Goal: Task Accomplishment & Management: Use online tool/utility

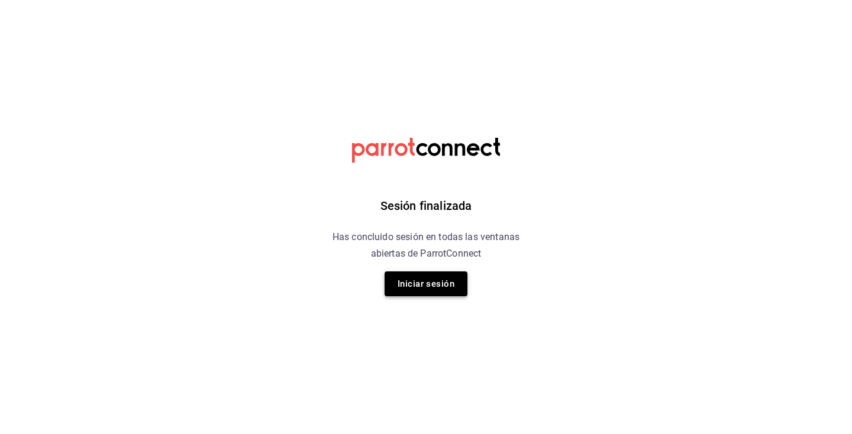
click at [400, 271] on button "Iniciar sesión" at bounding box center [425, 283] width 83 height 25
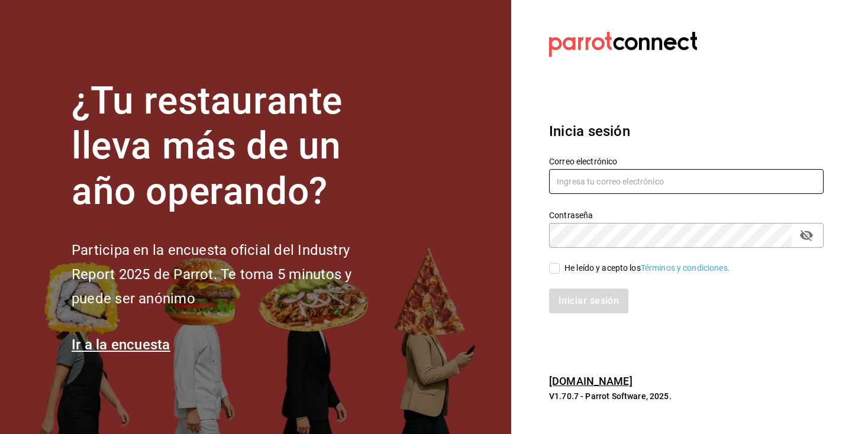
type input "multiuser@munchieslab.com"
click at [553, 267] on input "He leído y acepto los Términos y condiciones." at bounding box center [554, 268] width 11 height 11
checkbox input "true"
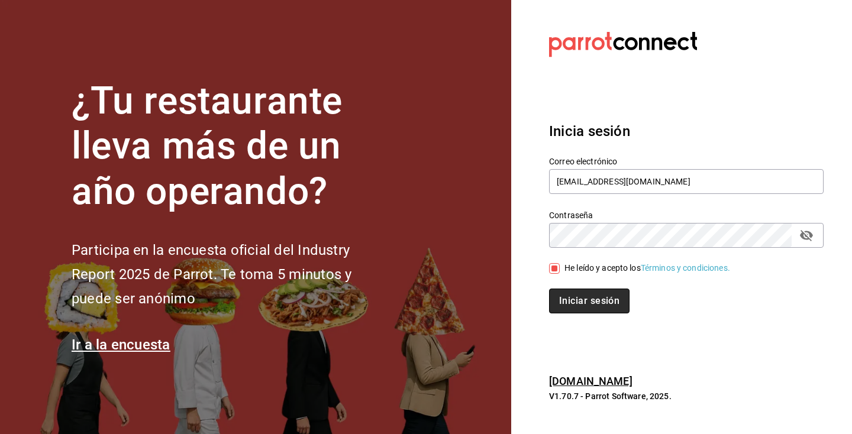
click at [566, 299] on button "Iniciar sesión" at bounding box center [589, 301] width 80 height 25
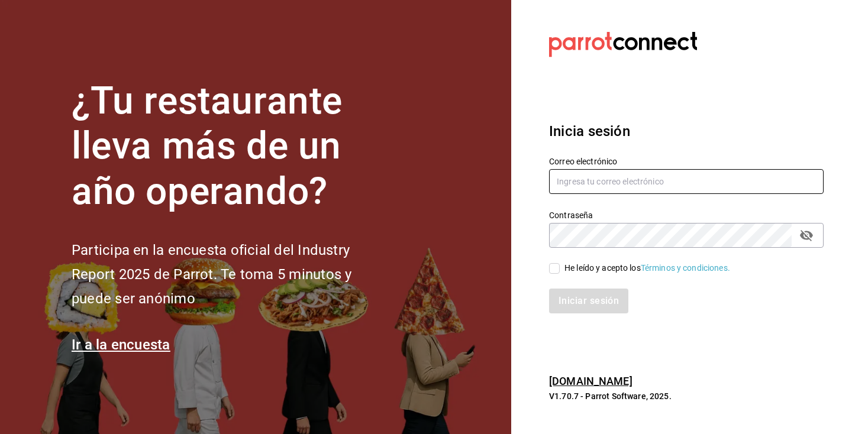
type input "[EMAIL_ADDRESS][DOMAIN_NAME]"
click at [573, 266] on div "He leído y acepto los Términos y condiciones." at bounding box center [647, 268] width 166 height 12
click at [560, 266] on input "He leído y acepto los Términos y condiciones." at bounding box center [554, 268] width 11 height 11
checkbox input "true"
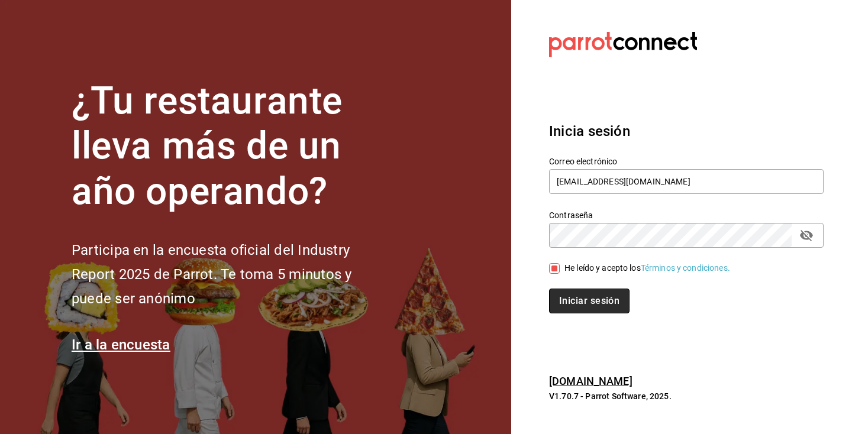
click at [575, 309] on button "Iniciar sesión" at bounding box center [589, 301] width 80 height 25
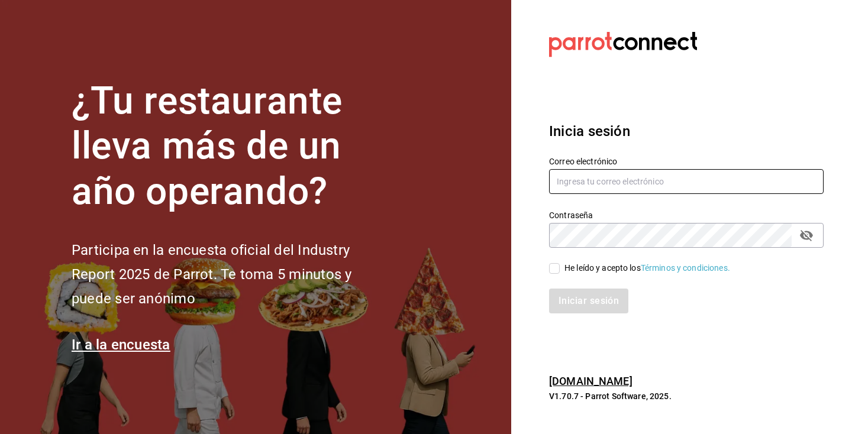
type input "[EMAIL_ADDRESS][DOMAIN_NAME]"
click at [562, 266] on span "He leído y acepto los Términos y condiciones." at bounding box center [645, 268] width 170 height 12
click at [560, 266] on input "He leído y acepto los Términos y condiciones." at bounding box center [554, 268] width 11 height 11
checkbox input "true"
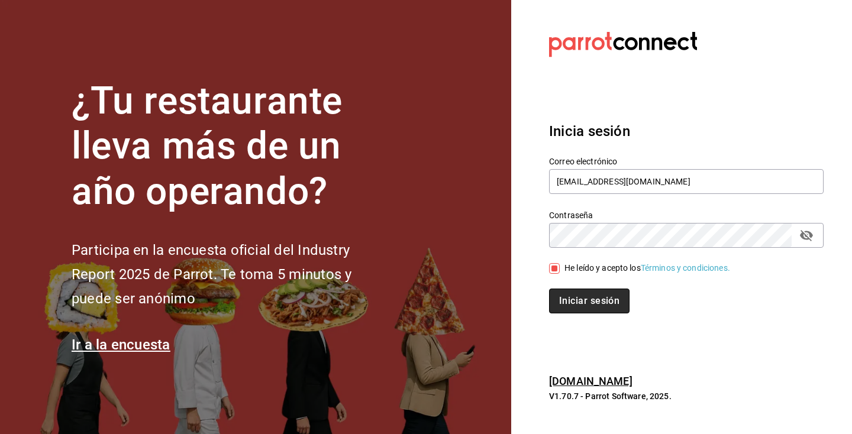
click at [586, 299] on button "Iniciar sesión" at bounding box center [589, 301] width 80 height 25
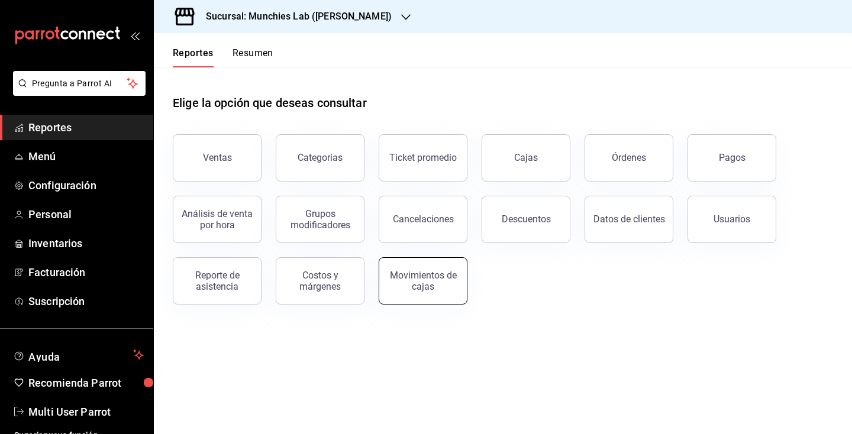
click at [435, 280] on div "Movimientos de cajas" at bounding box center [422, 281] width 73 height 22
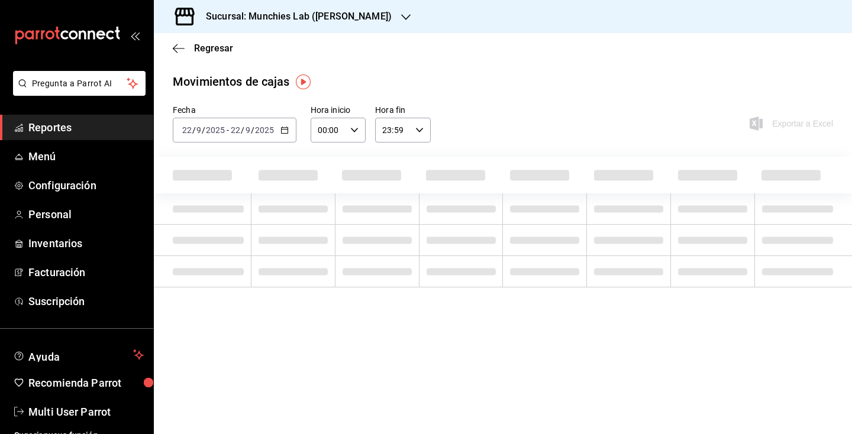
click at [287, 129] on div "[DATE] [DATE] - [DATE] [DATE]" at bounding box center [235, 130] width 124 height 25
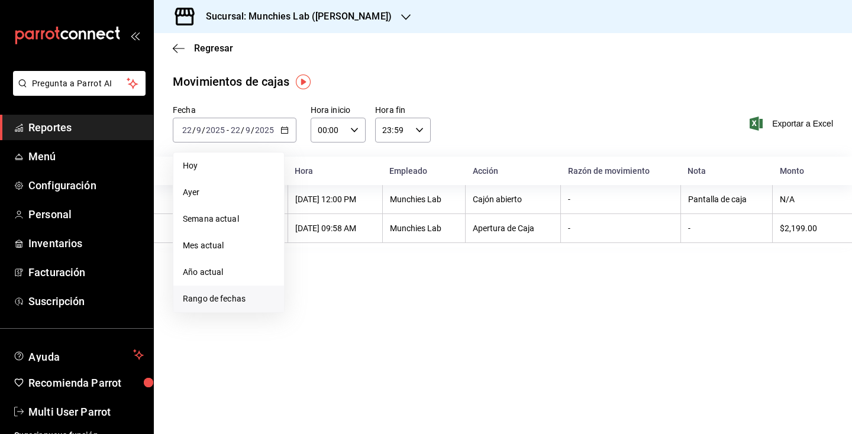
click at [228, 296] on span "Rango de fechas" at bounding box center [229, 299] width 92 height 12
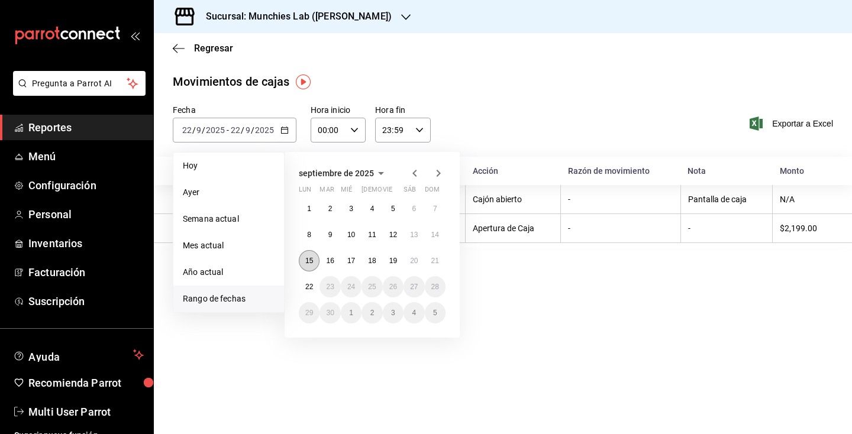
click at [306, 257] on abbr "15" at bounding box center [309, 261] width 8 height 8
click at [435, 261] on abbr "21" at bounding box center [435, 261] width 8 height 8
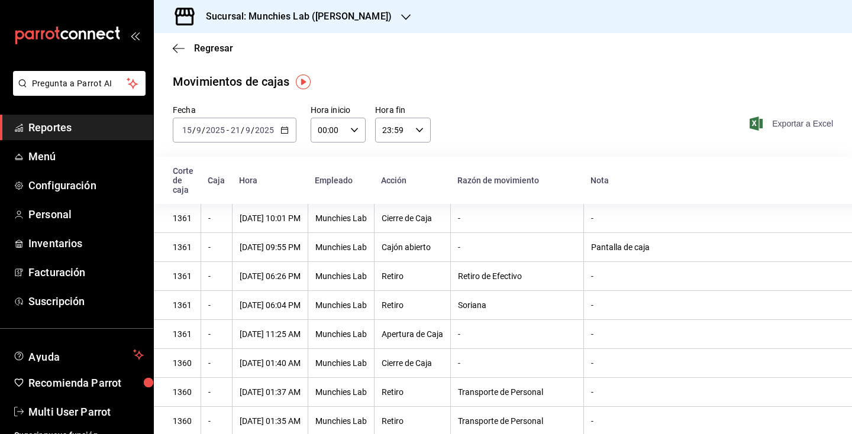
click at [787, 128] on span "Exportar a Excel" at bounding box center [792, 124] width 81 height 14
click at [279, 8] on div "Sucursal: Munchies Lab ([PERSON_NAME])" at bounding box center [289, 16] width 252 height 33
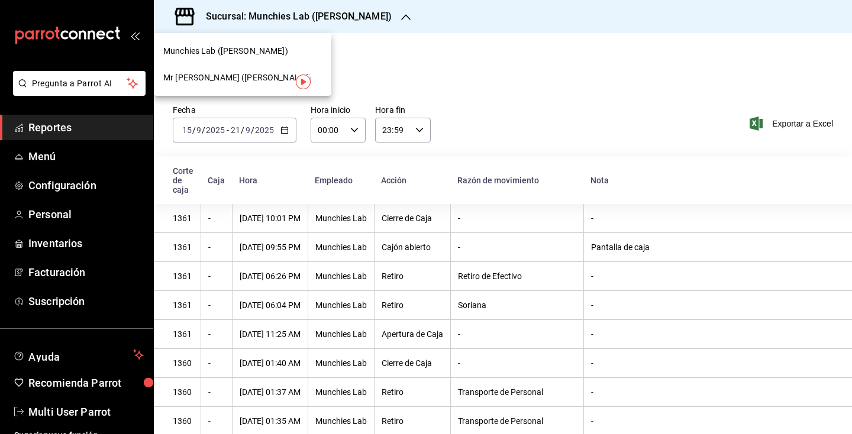
click at [258, 72] on span "Mr [PERSON_NAME] ([PERSON_NAME])" at bounding box center [237, 78] width 148 height 12
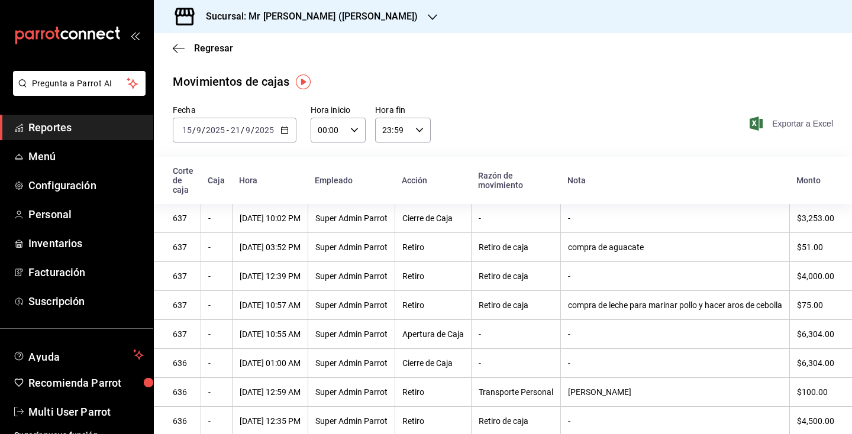
click at [808, 125] on span "Exportar a Excel" at bounding box center [792, 124] width 81 height 14
